Goal: Information Seeking & Learning: Find specific page/section

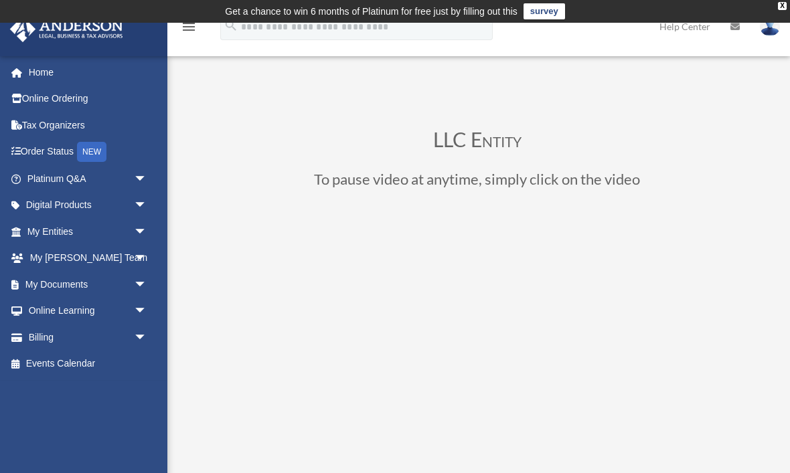
click at [245, 195] on div "LLC Entity To pause video at anytime, simply click on the video" at bounding box center [477, 392] width 592 height 526
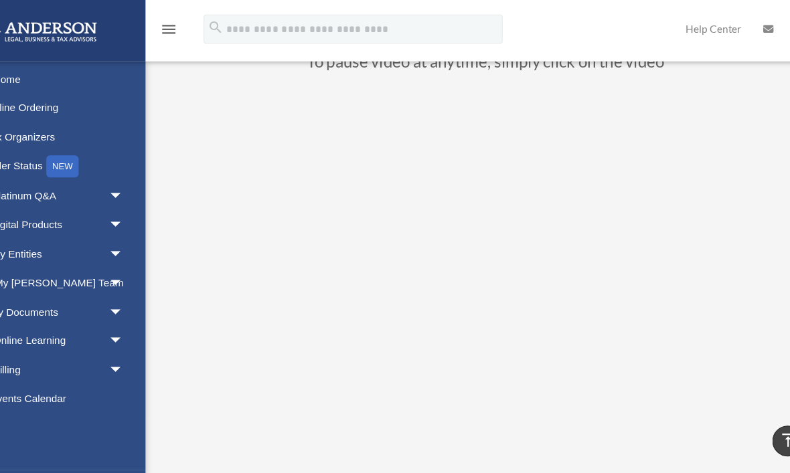
scroll to position [122, 0]
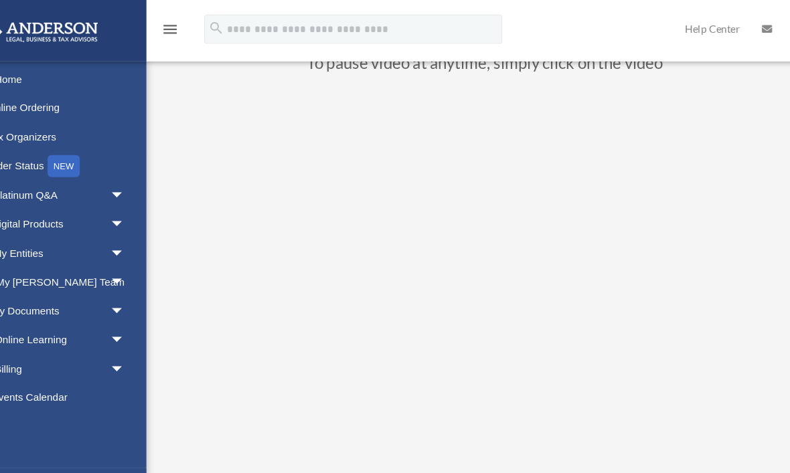
click at [85, 392] on div "jamian@spectrum.net Sign Out jamian16@protonmail.com Home Online Ordering Tax O…" at bounding box center [83, 242] width 167 height 373
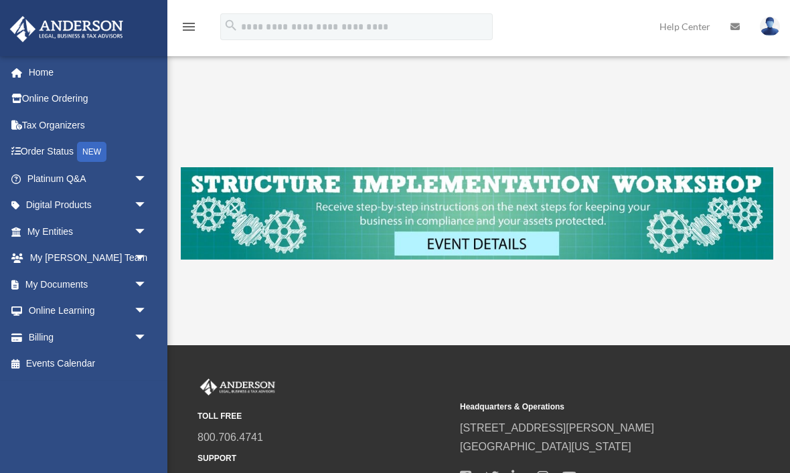
scroll to position [398, 0]
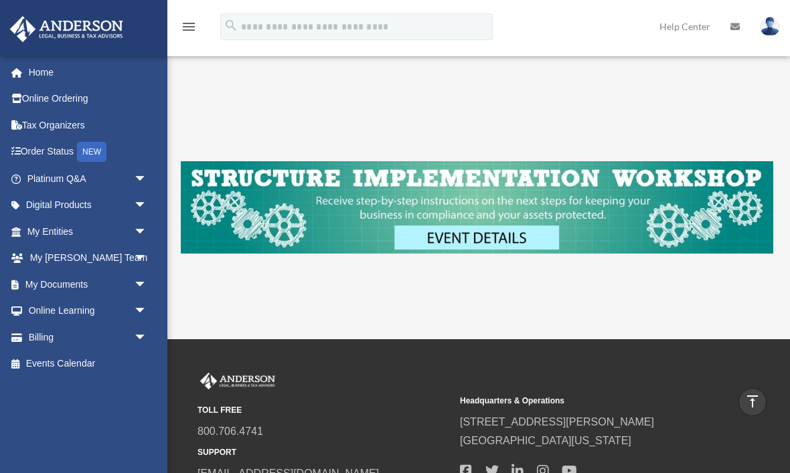
click at [49, 232] on link "My Entities arrow_drop_down" at bounding box center [88, 231] width 158 height 27
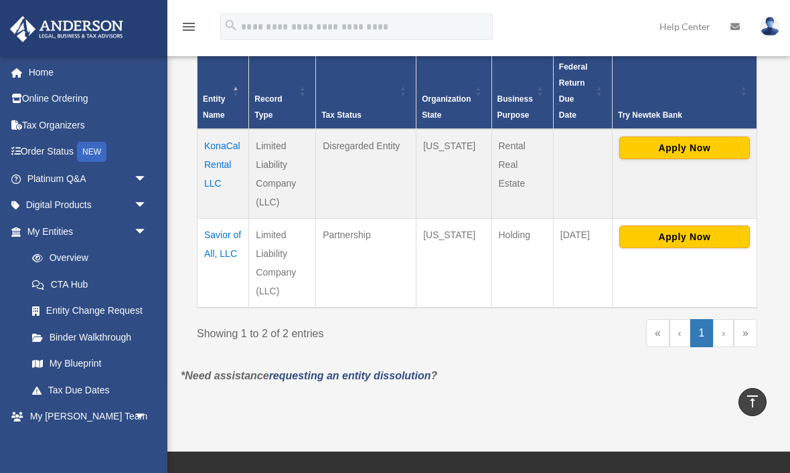
scroll to position [314, 0]
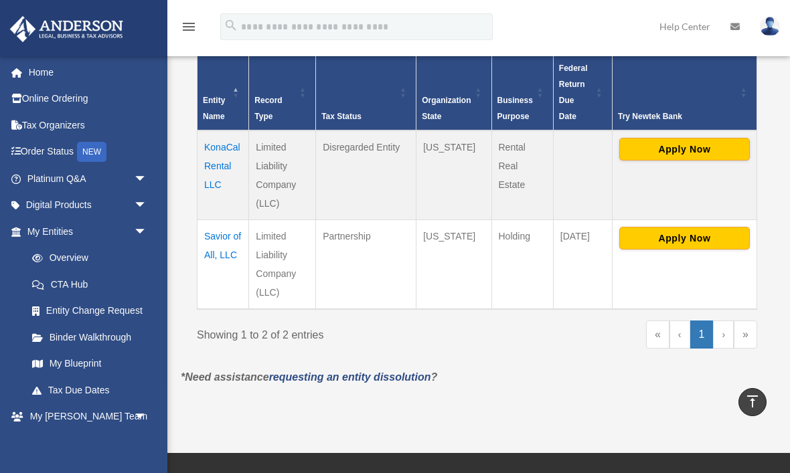
click at [69, 362] on link "My Blueprint" at bounding box center [90, 364] width 142 height 27
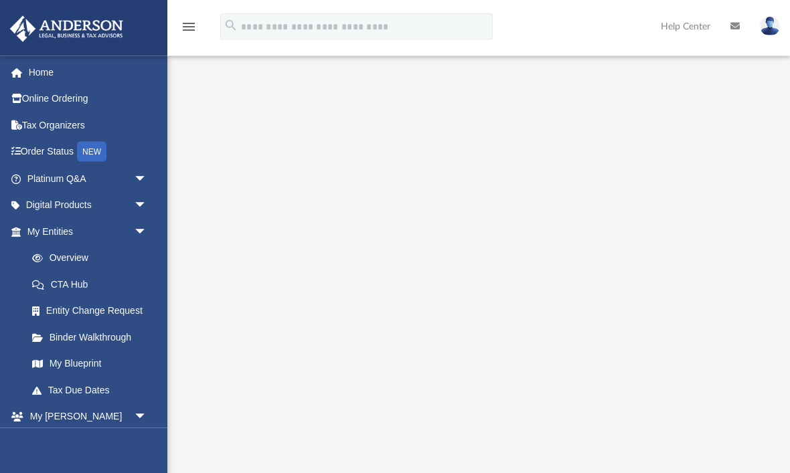
scroll to position [47, 0]
click at [70, 364] on link "My Blueprint" at bounding box center [90, 364] width 142 height 27
click at [66, 388] on link "Tax Due Dates" at bounding box center [93, 390] width 149 height 27
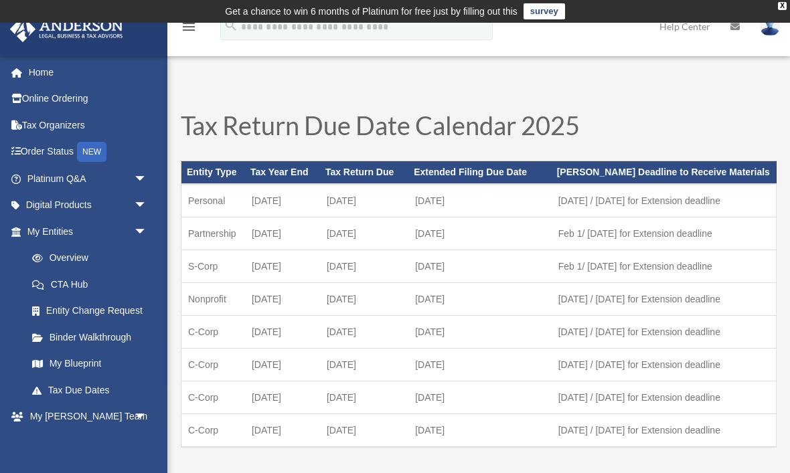
click at [72, 360] on link "My Blueprint" at bounding box center [93, 364] width 149 height 27
